Goal: Task Accomplishment & Management: Use online tool/utility

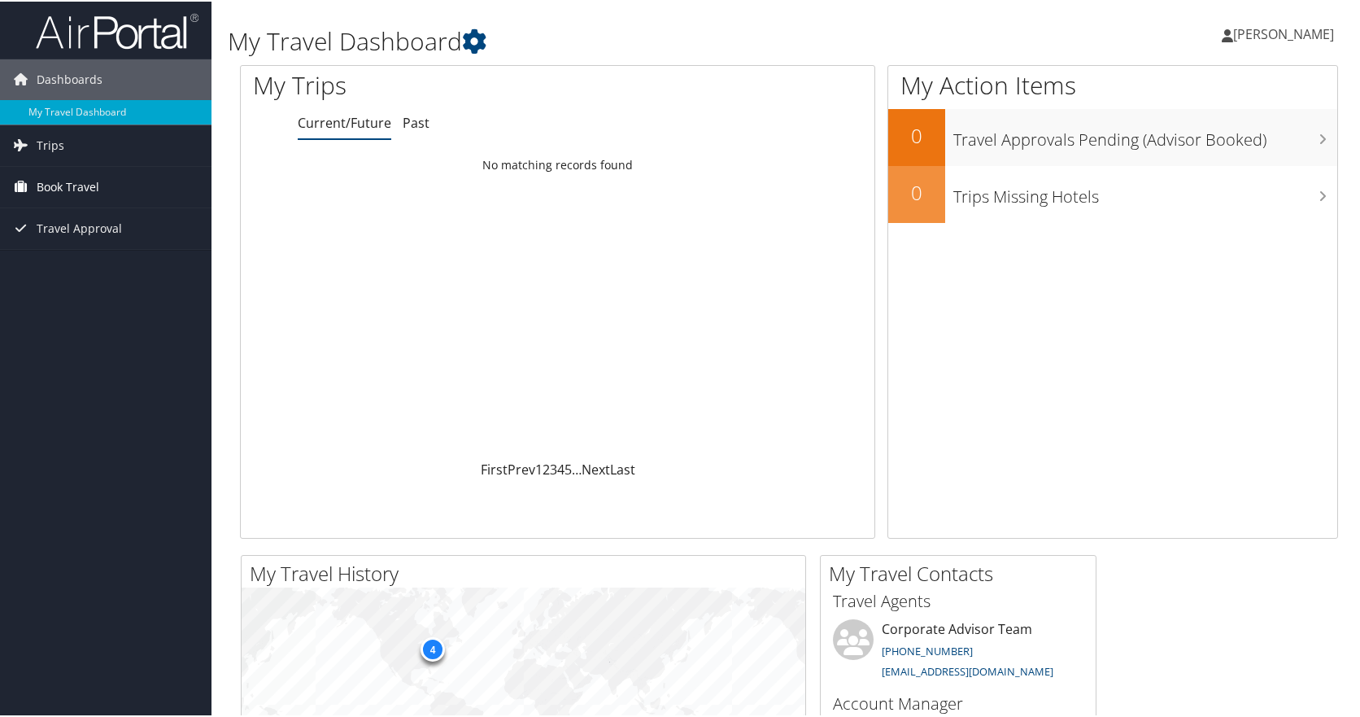
click at [76, 188] on span "Book Travel" at bounding box center [68, 185] width 63 height 41
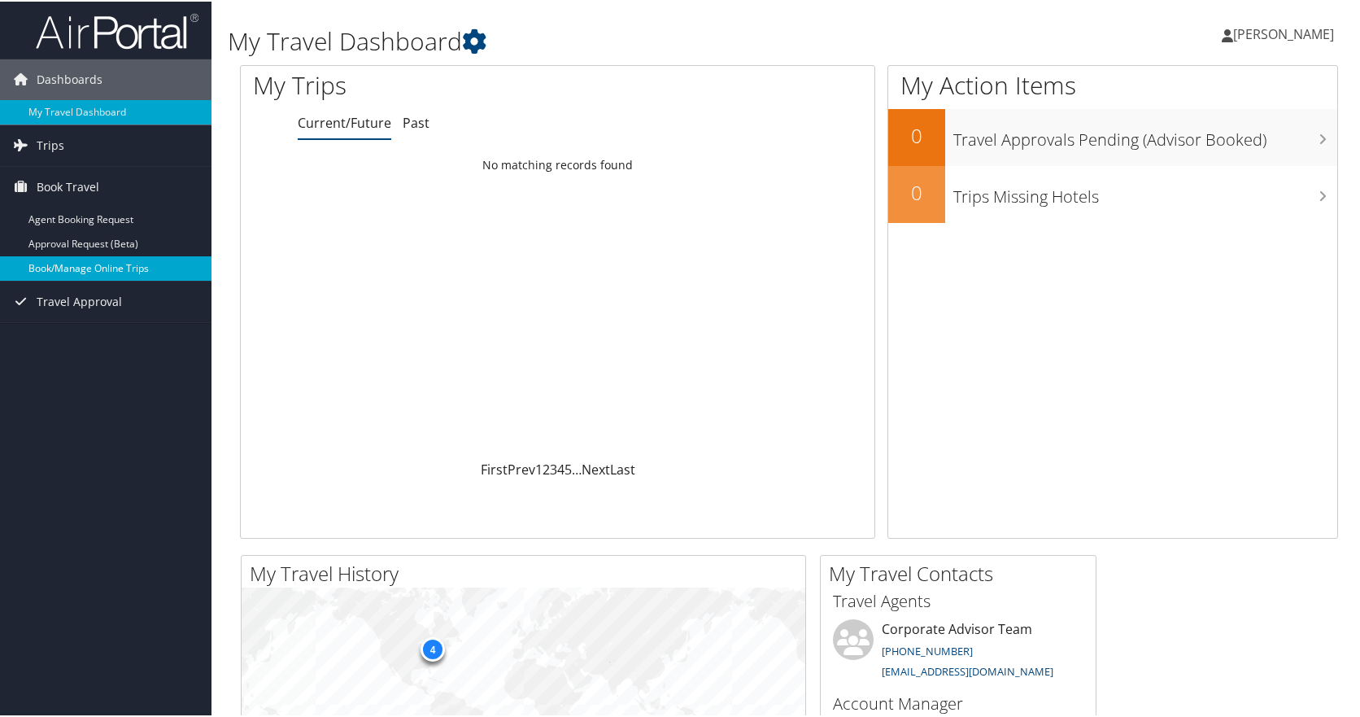
click at [72, 266] on link "Book/Manage Online Trips" at bounding box center [106, 267] width 212 height 24
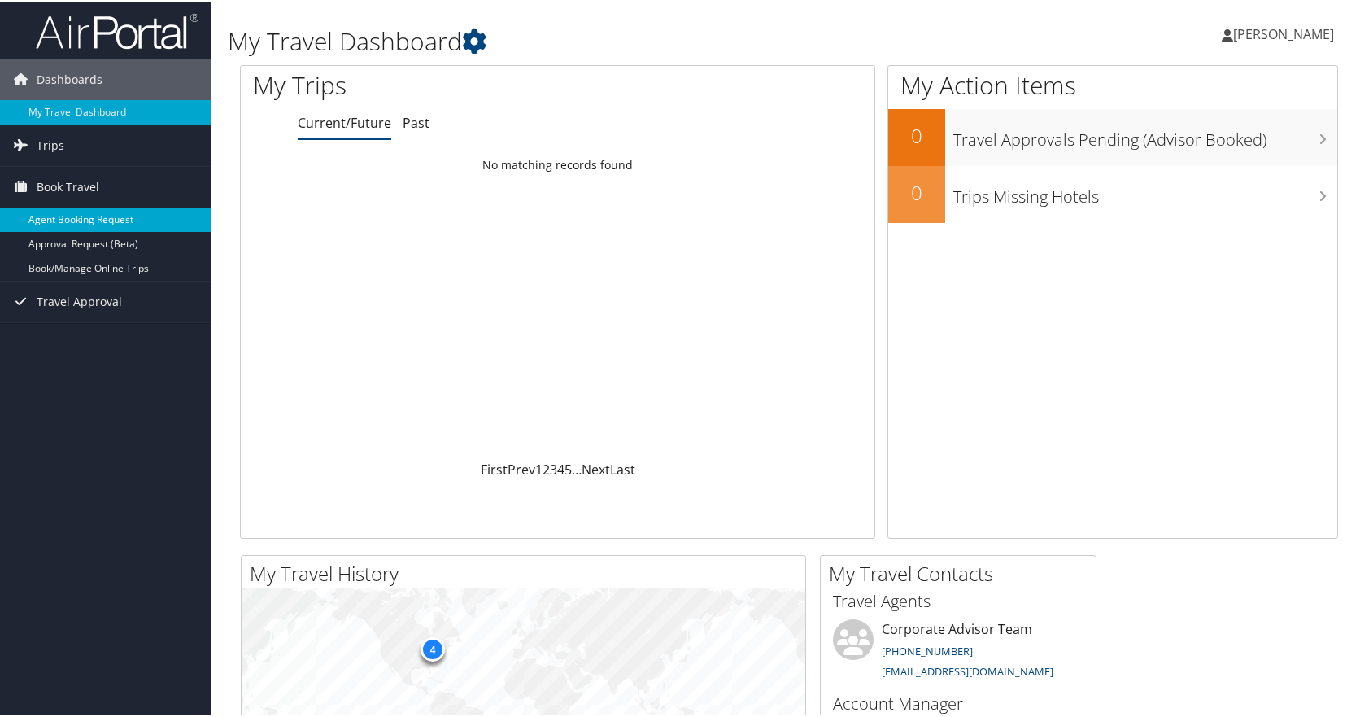
click at [76, 219] on link "Agent Booking Request" at bounding box center [106, 218] width 212 height 24
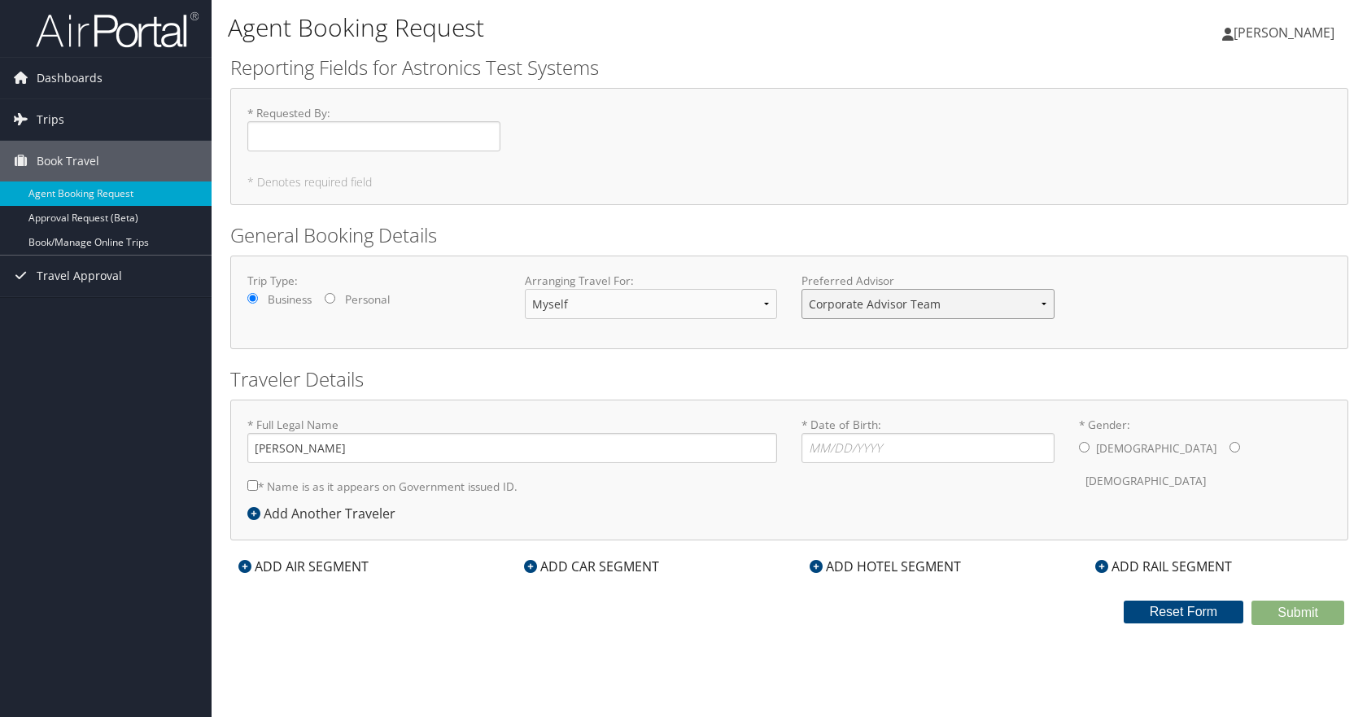
click at [877, 310] on select "Corporate Advisor Team" at bounding box center [927, 304] width 253 height 30
drag, startPoint x: 877, startPoint y: 310, endPoint x: 801, endPoint y: 273, distance: 84.4
click at [877, 310] on select "Corporate Advisor Team" at bounding box center [927, 304] width 253 height 30
click at [18, 78] on icon at bounding box center [20, 77] width 24 height 24
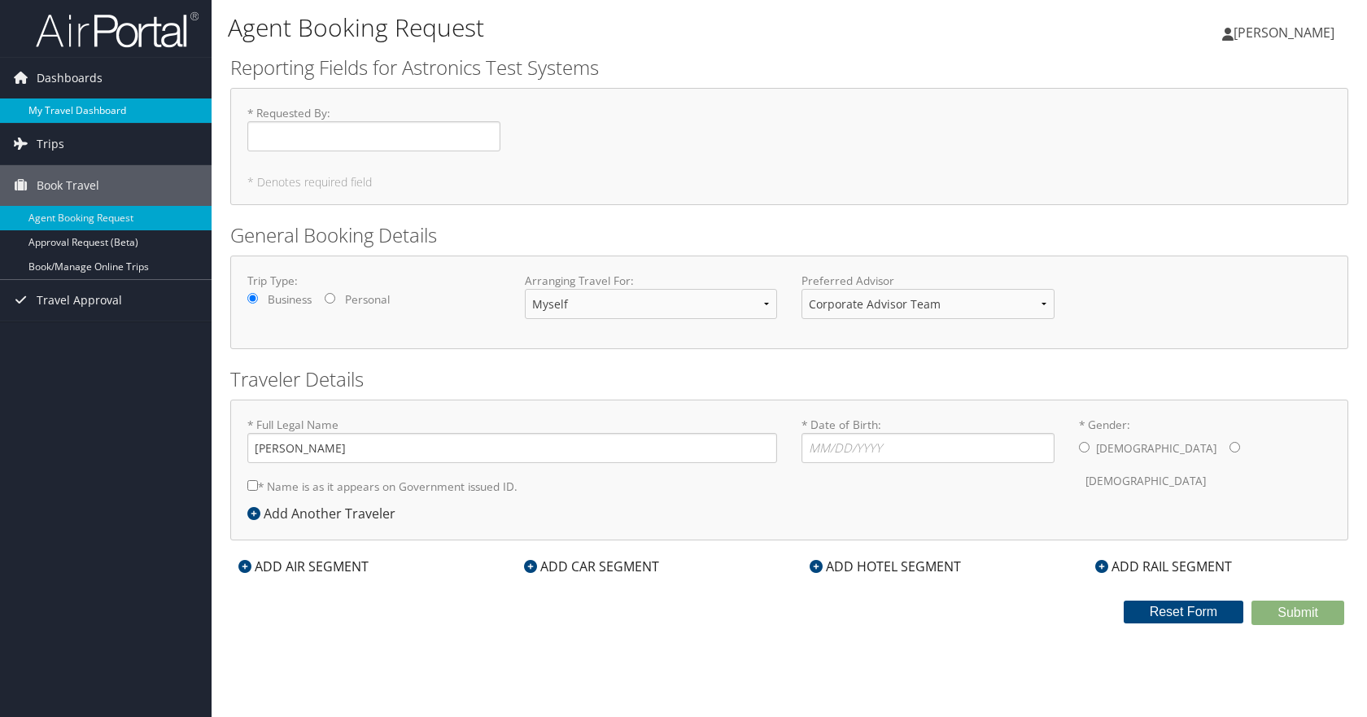
click at [46, 110] on link "My Travel Dashboard" at bounding box center [106, 110] width 212 height 24
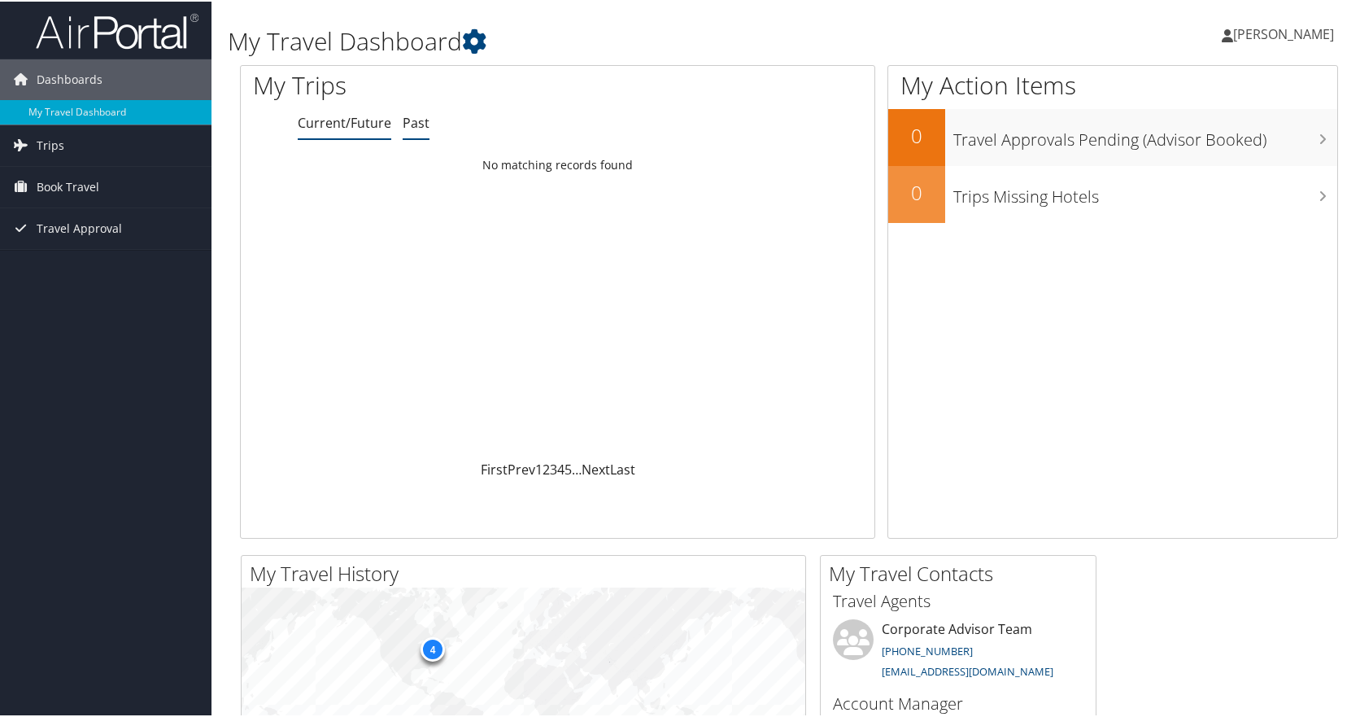
click at [405, 124] on link "Past" at bounding box center [416, 121] width 27 height 18
